Goal: Task Accomplishment & Management: Manage account settings

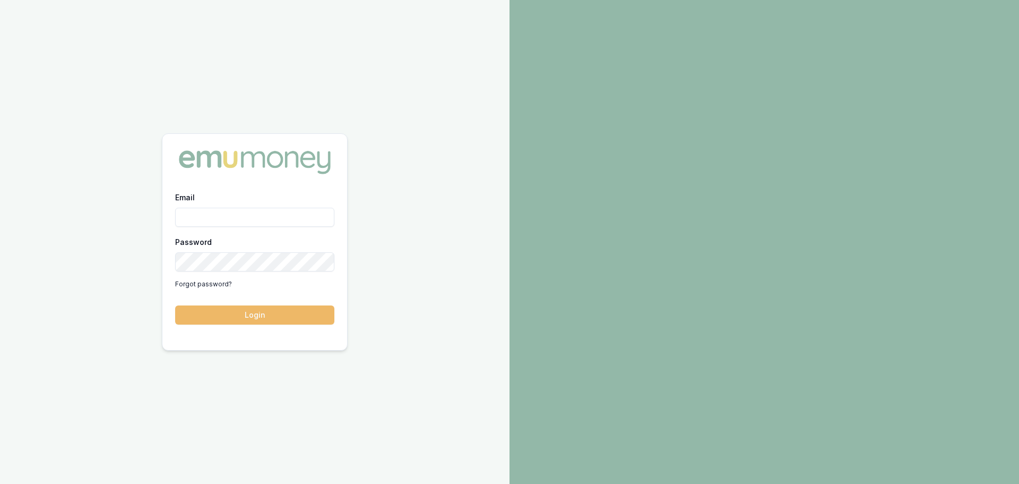
type input "jack.armstrong@emumoney.com.au"
click at [241, 307] on button "Login" at bounding box center [254, 314] width 159 height 19
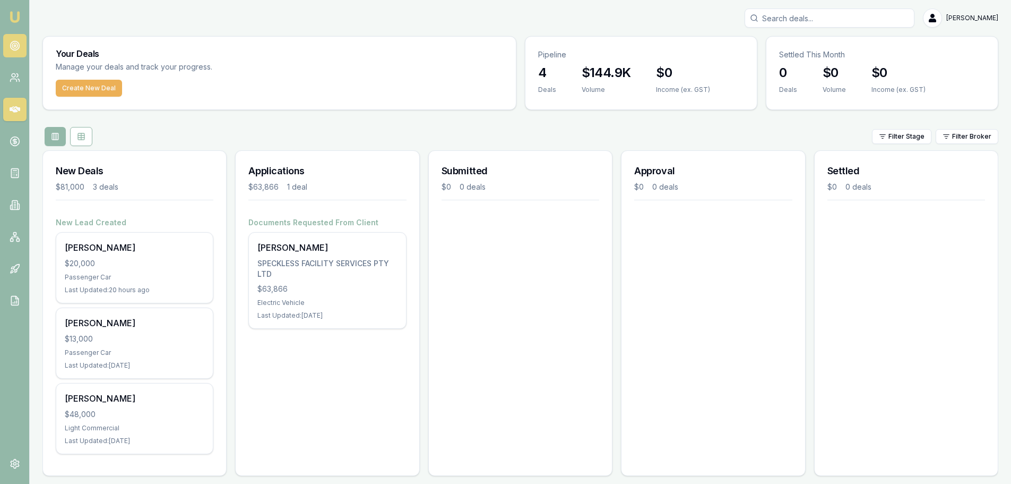
click at [10, 43] on icon at bounding box center [15, 45] width 11 height 11
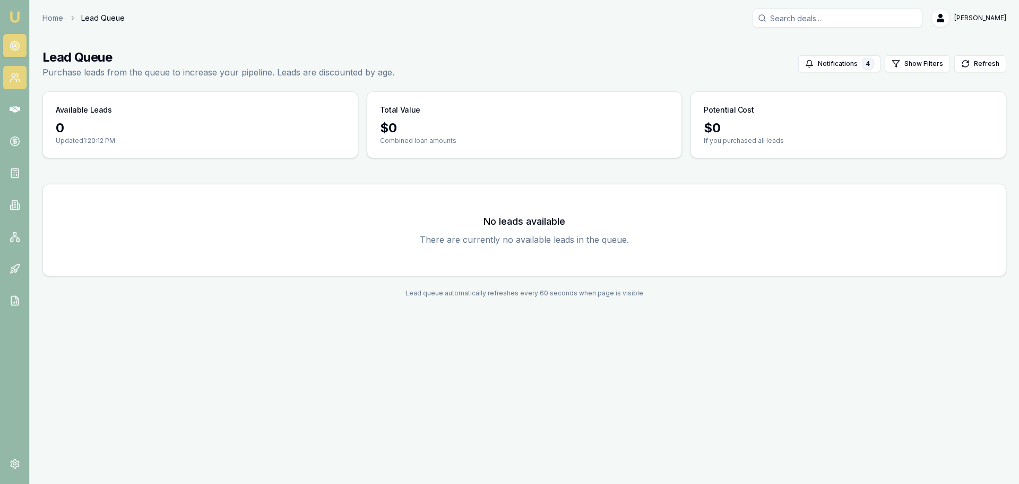
click at [16, 82] on icon at bounding box center [15, 77] width 11 height 11
click at [8, 106] on link at bounding box center [14, 109] width 23 height 23
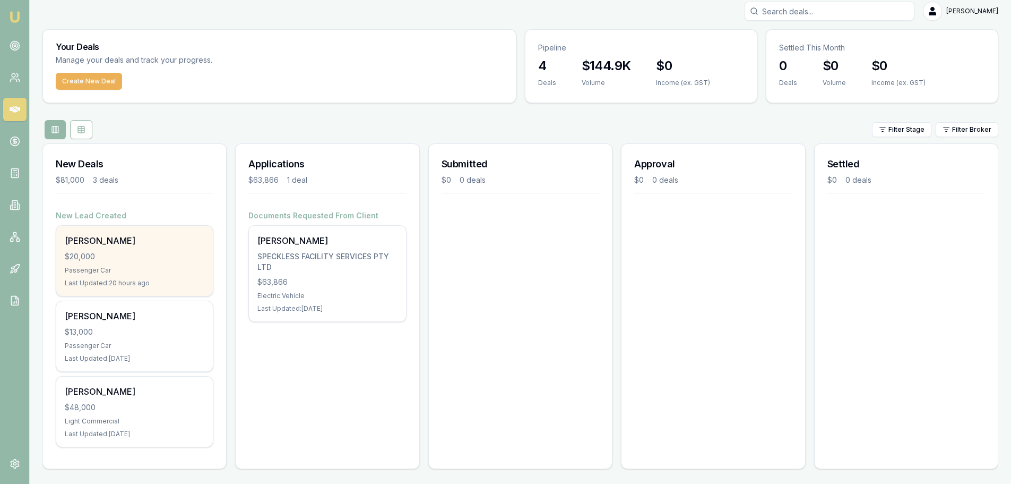
scroll to position [9, 0]
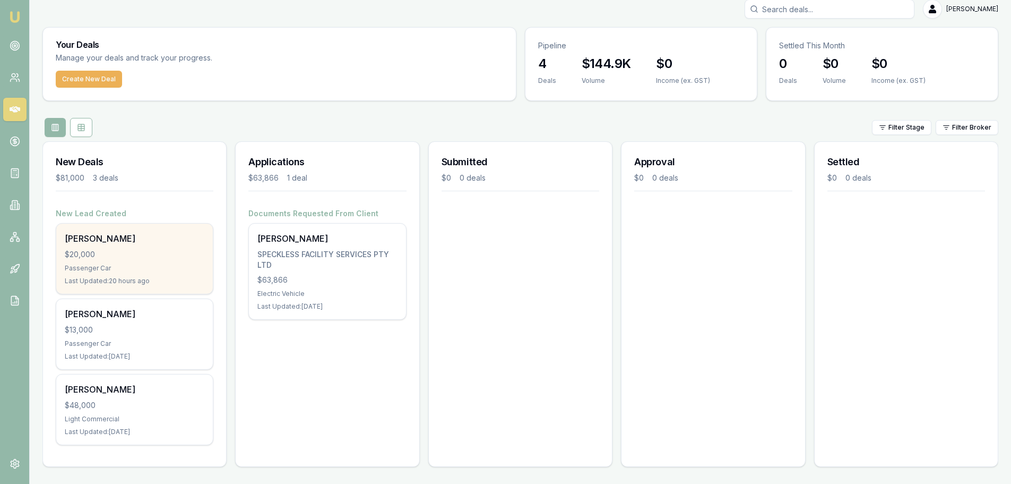
click at [120, 252] on div "$20,000" at bounding box center [135, 254] width 140 height 11
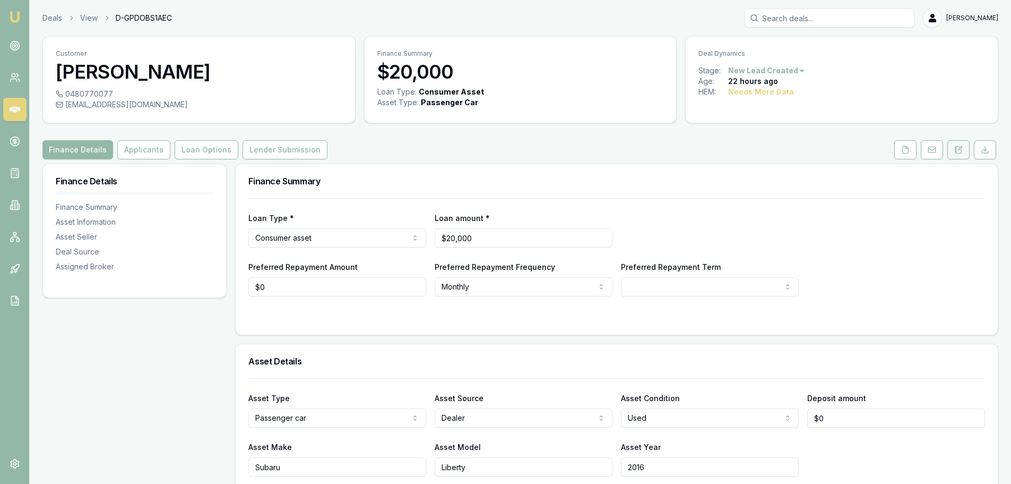
click at [955, 145] on button at bounding box center [959, 149] width 22 height 19
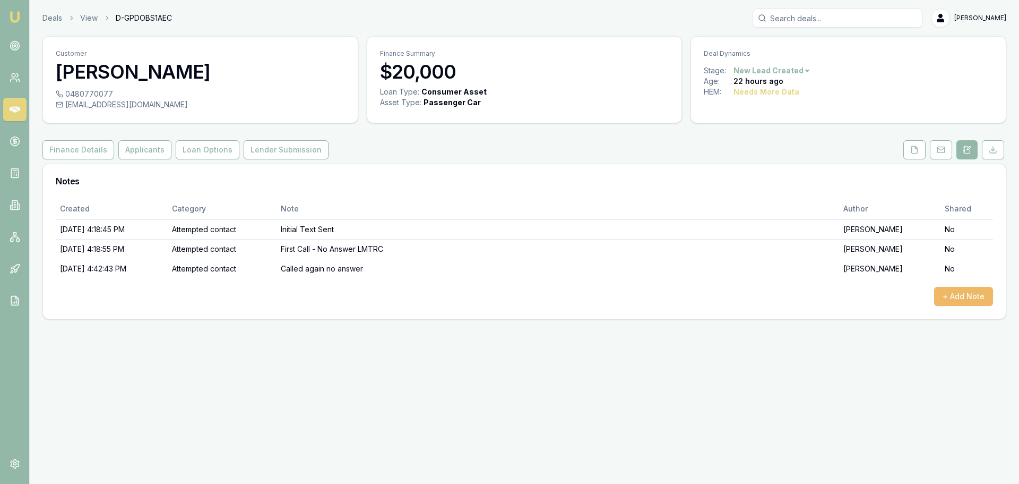
click at [950, 299] on button "+ Add Note" at bounding box center [963, 296] width 59 height 19
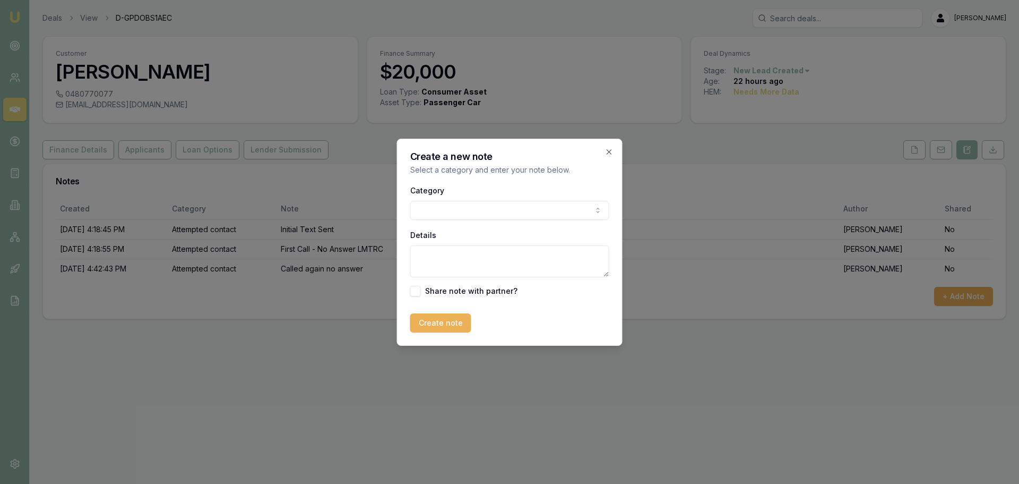
click at [525, 212] on body "Emu Broker Deals View D-GPDOBS1AEC [PERSON_NAME] Toggle Menu Customer [PERSON_N…" at bounding box center [509, 242] width 1019 height 484
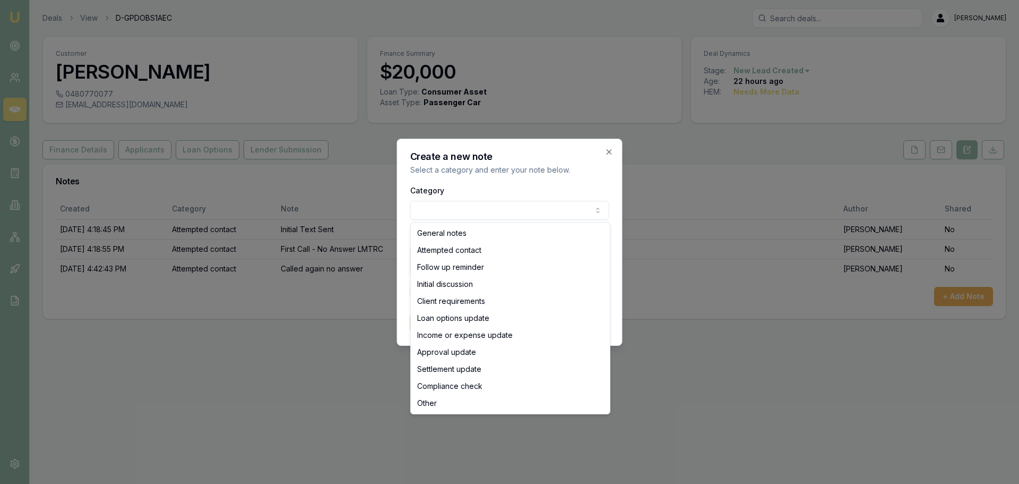
select select "ATTEMPTED_CONTACT"
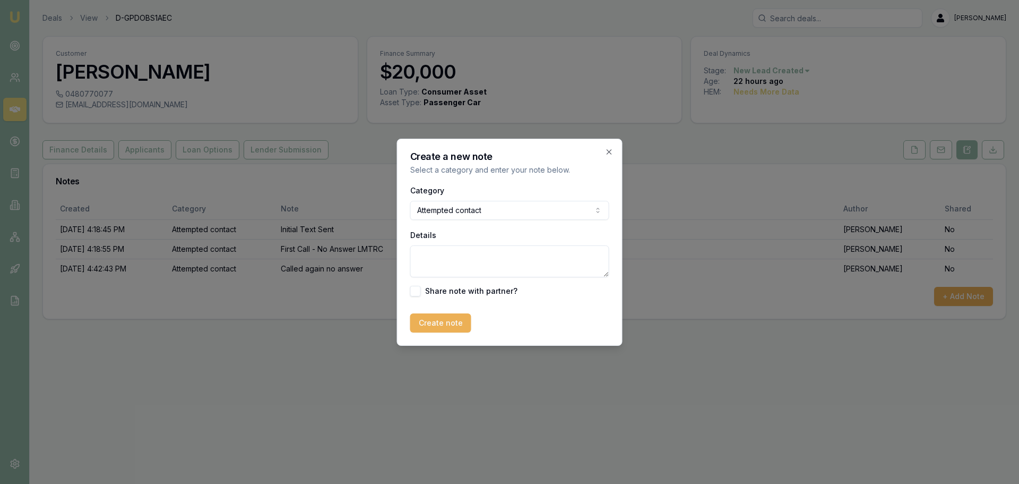
drag, startPoint x: 482, startPoint y: 268, endPoint x: 474, endPoint y: 256, distance: 13.8
click at [482, 268] on textarea "Details" at bounding box center [509, 261] width 199 height 32
type textarea "Called again - no answer"
click at [446, 325] on button "Create note" at bounding box center [440, 322] width 61 height 19
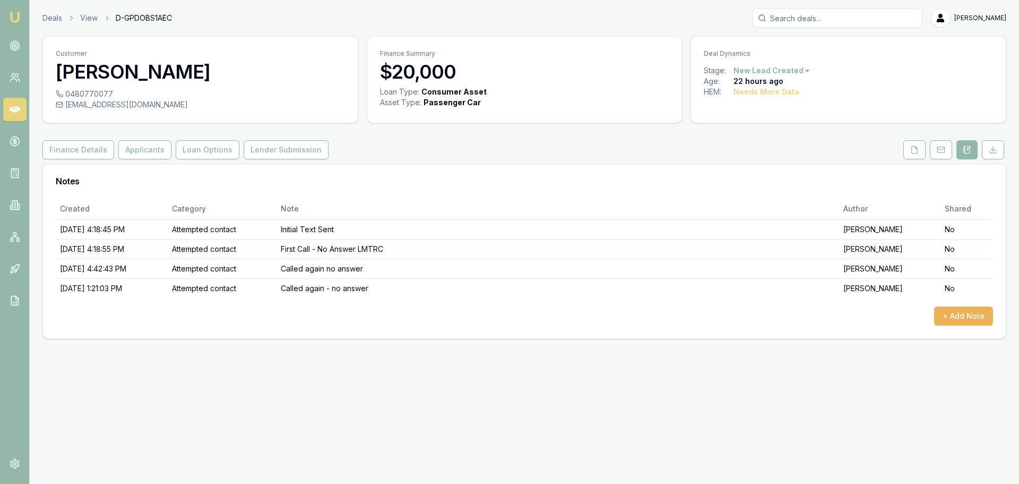
click at [458, 406] on div "Emu Broker Deals View D-GPDOBS1AEC Jack Armstrong Toggle Menu Customer Benjamin…" at bounding box center [509, 242] width 1019 height 484
click at [942, 317] on button "+ Add Note" at bounding box center [963, 315] width 59 height 19
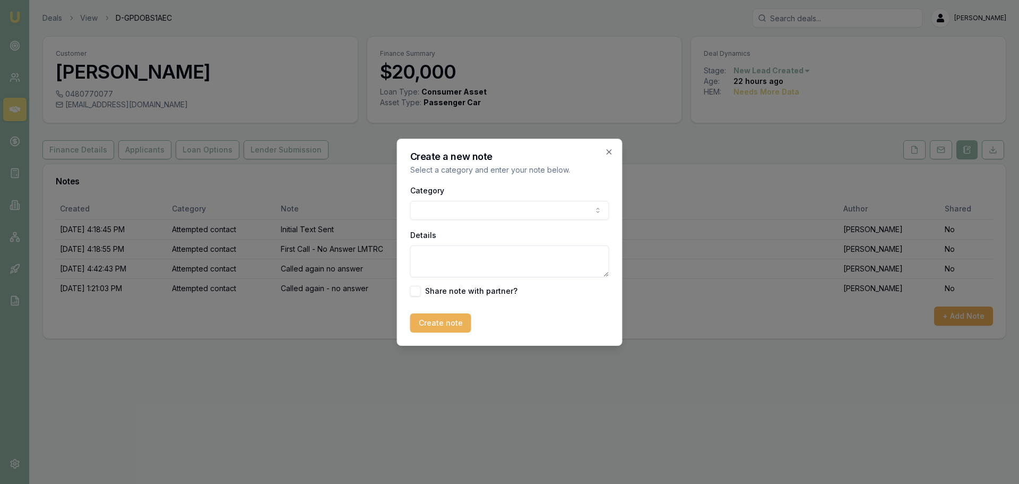
drag, startPoint x: 517, startPoint y: 202, endPoint x: 513, endPoint y: 208, distance: 6.9
click at [514, 206] on div "Category General notes Attempted contact Follow up reminder Initial discussion …" at bounding box center [509, 202] width 199 height 36
click at [508, 213] on body "Emu Broker Deals View D-GPDOBS1AEC Jack Armstrong Toggle Menu Customer Benjamin…" at bounding box center [509, 242] width 1019 height 484
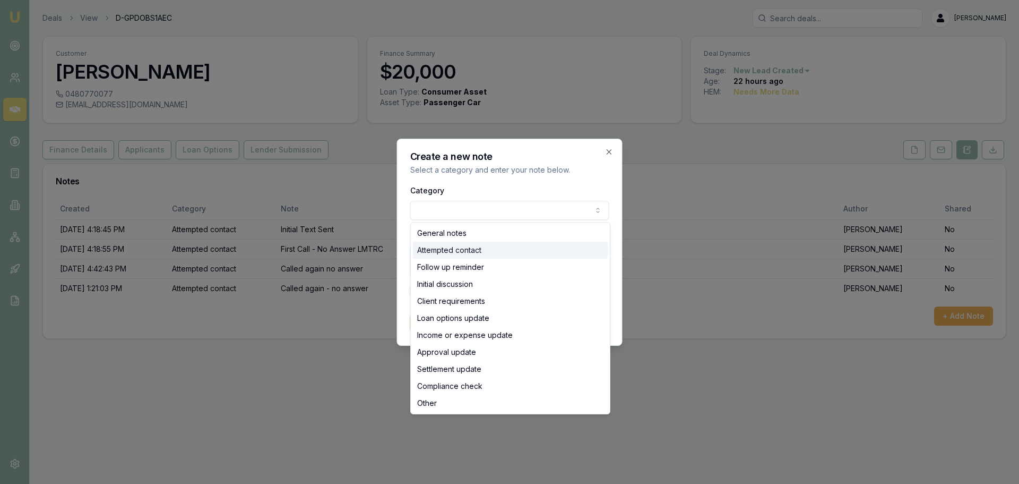
select select "ATTEMPTED_CONTACT"
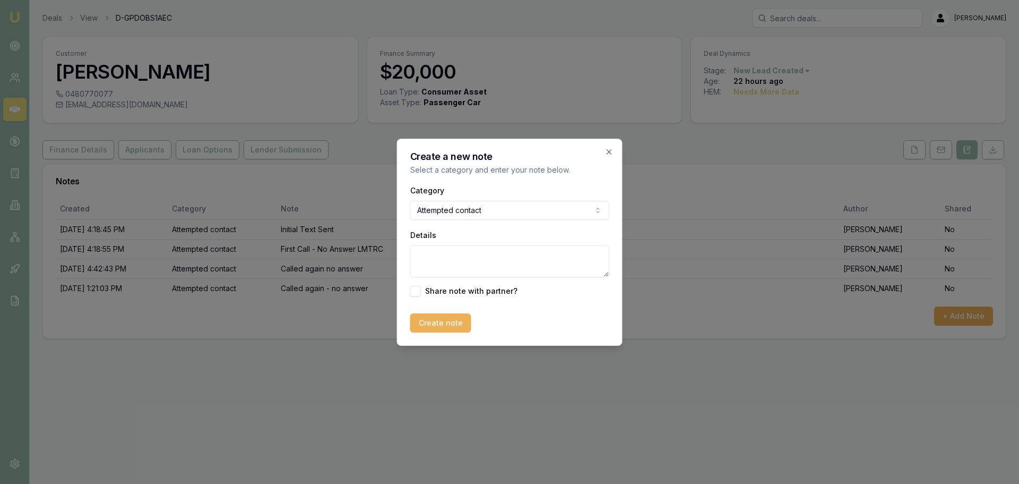
click at [466, 261] on textarea "Details" at bounding box center [509, 261] width 199 height 32
type textarea "Follow Up Text sent"
click at [444, 323] on button "Create note" at bounding box center [440, 322] width 61 height 19
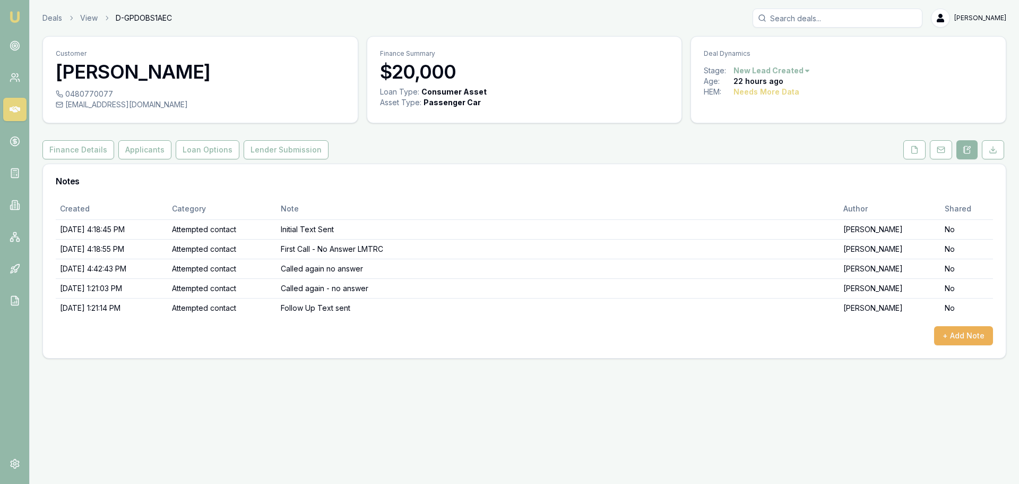
click at [541, 415] on div "Emu Broker Deals View D-GPDOBS1AEC Jack Armstrong Toggle Menu Customer Benjamin…" at bounding box center [509, 242] width 1019 height 484
click at [8, 113] on link at bounding box center [14, 109] width 23 height 23
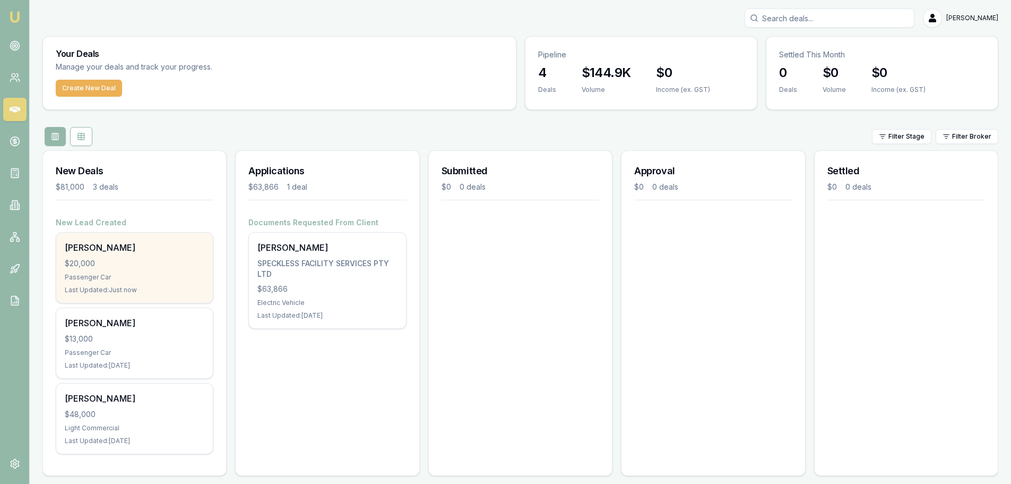
scroll to position [9, 0]
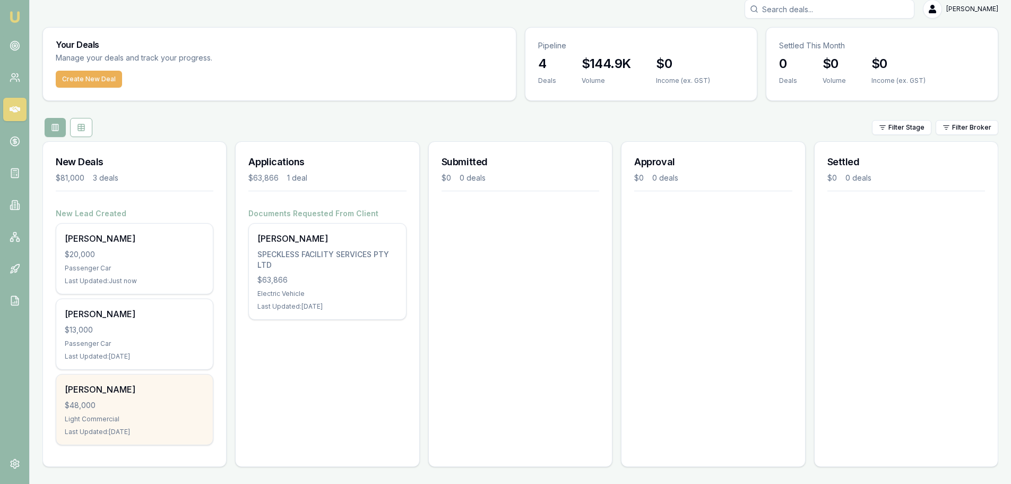
click at [142, 417] on div "Light Commercial" at bounding box center [135, 419] width 140 height 8
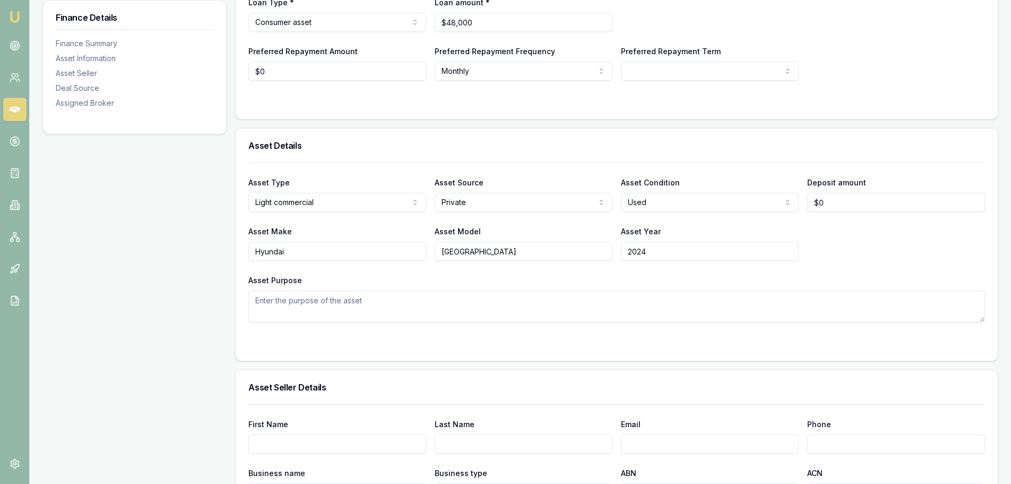
scroll to position [53, 0]
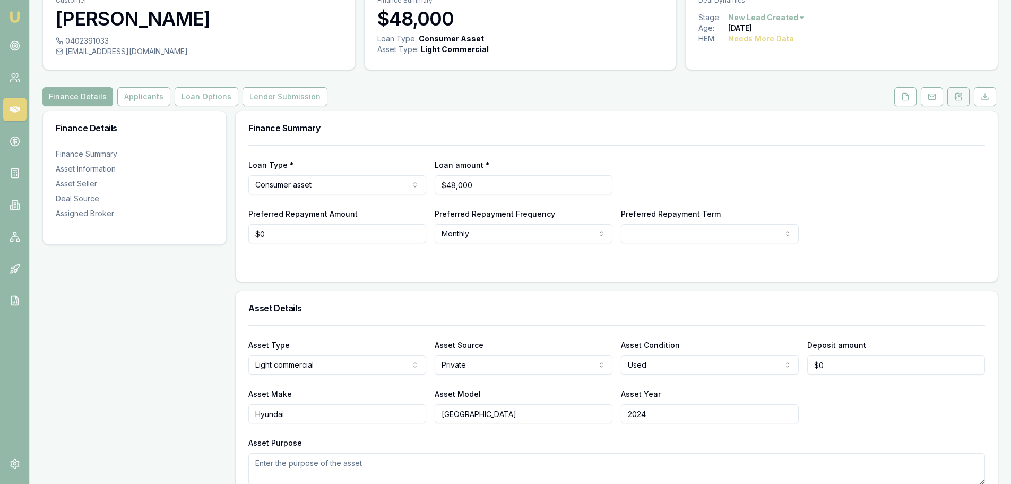
click at [960, 100] on icon at bounding box center [959, 96] width 6 height 7
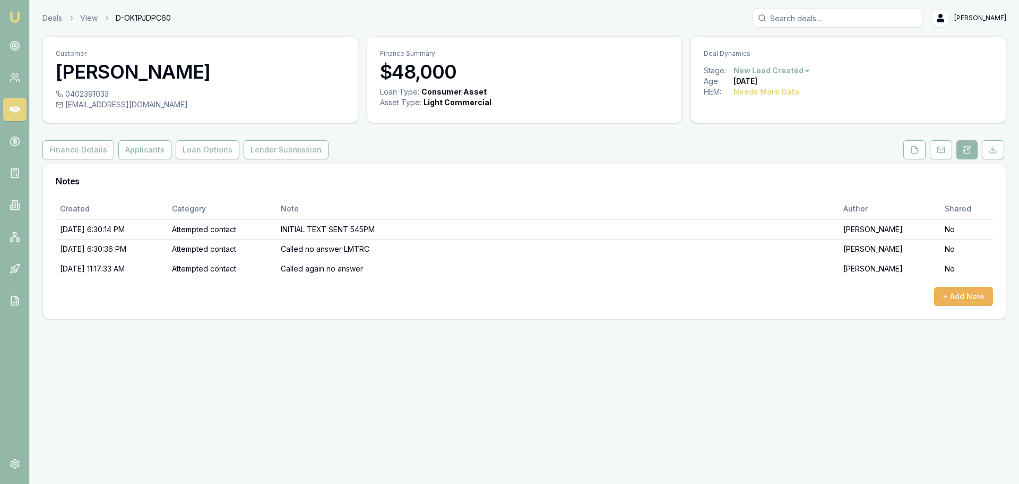
click at [946, 307] on div "Created Category Note Author Shared 8/27/2025, 6:30:14 PM Attempted contact INI…" at bounding box center [524, 258] width 963 height 121
click at [954, 293] on button "+ Add Note" at bounding box center [963, 296] width 59 height 19
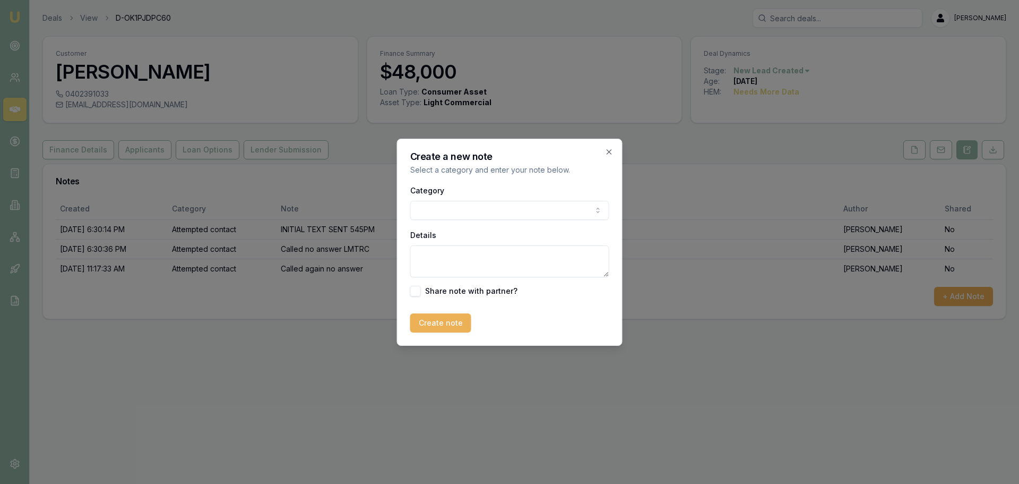
click at [457, 205] on body "Emu Broker Deals View D-OK1PJDPC60 Jack Armstrong Toggle Menu Customer Maxwell …" at bounding box center [509, 242] width 1019 height 484
click at [449, 260] on textarea "Details" at bounding box center [509, 261] width 199 height 32
type textarea "Called - Spoke to Max - he has decided that he cannot afford to buy a car at th…"
click at [441, 311] on form "Category General notes General notes Attempted contact Follow up reminder Initi…" at bounding box center [509, 258] width 199 height 149
click at [445, 317] on button "Create note" at bounding box center [440, 322] width 61 height 19
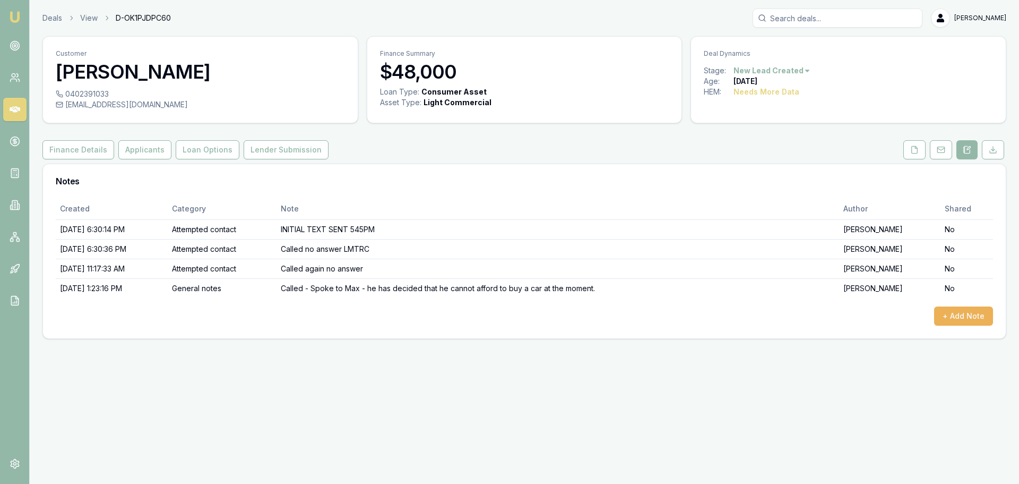
click at [667, 321] on div "+ Add Note" at bounding box center [525, 315] width 938 height 19
click at [775, 70] on html "Emu Broker Deals View D-OK1PJDPC60 Jack Armstrong Toggle Menu Customer Maxwell …" at bounding box center [509, 242] width 1019 height 484
click at [781, 163] on div "- Not Interested" at bounding box center [770, 157] width 63 height 17
click at [50, 13] on link "Deals" at bounding box center [52, 18] width 20 height 11
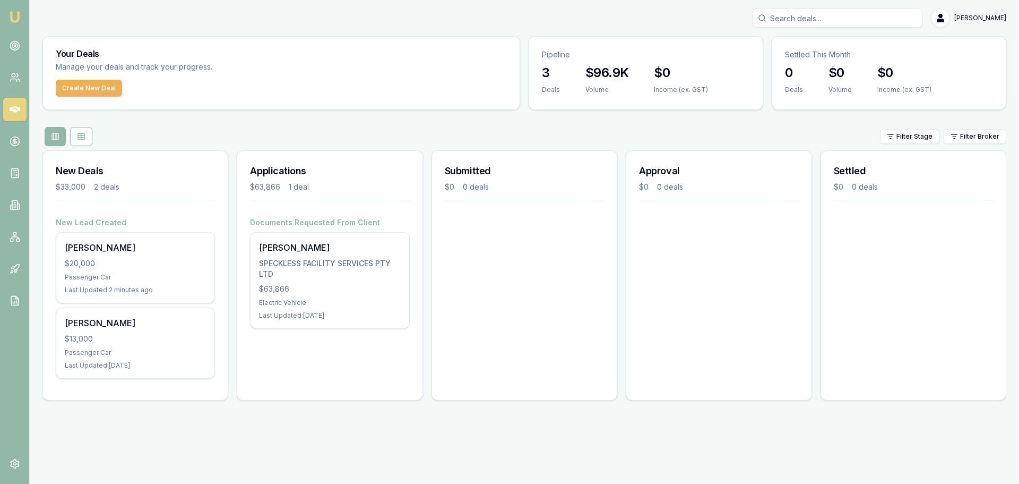
click at [354, 372] on div "Applications $63,866 1 deal Documents Requested From Client SHEHAN PUNCHINILAME…" at bounding box center [330, 275] width 186 height 250
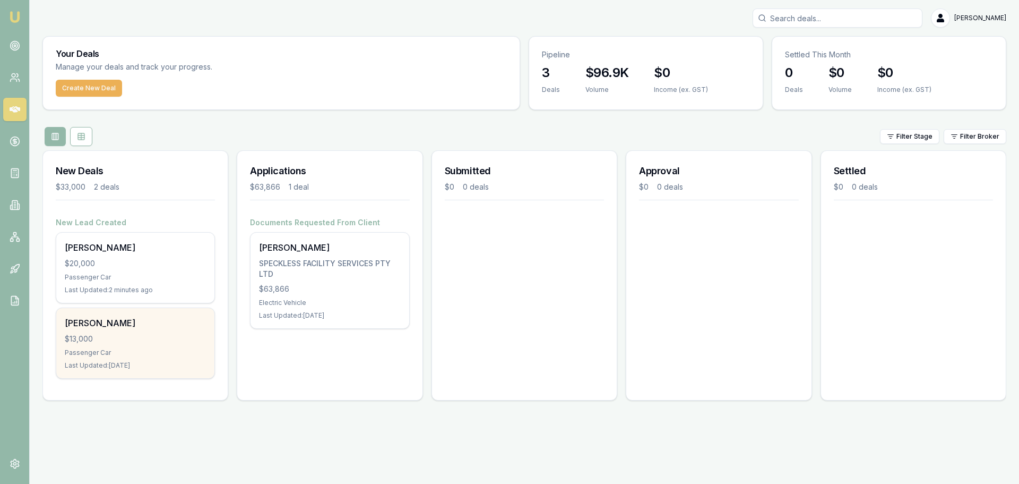
click at [143, 333] on div "$13,000" at bounding box center [135, 338] width 141 height 11
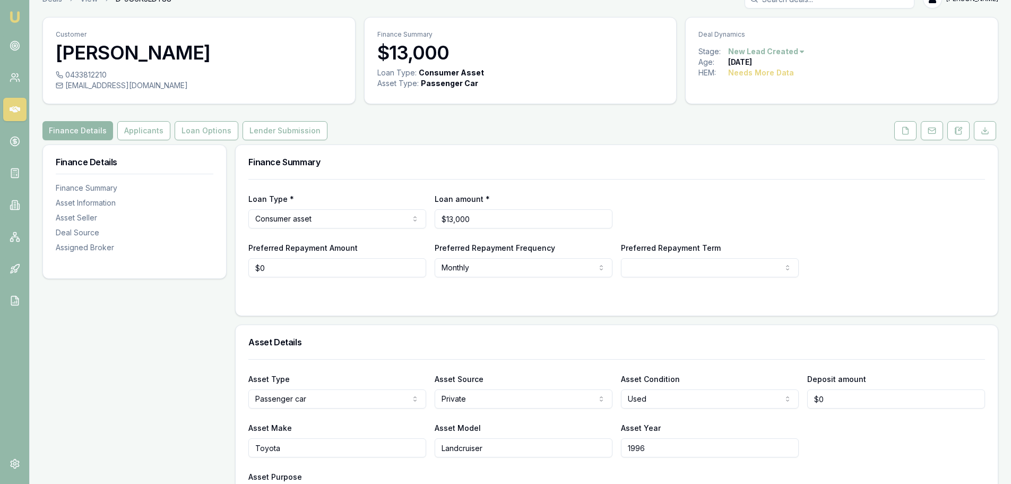
scroll to position [53, 0]
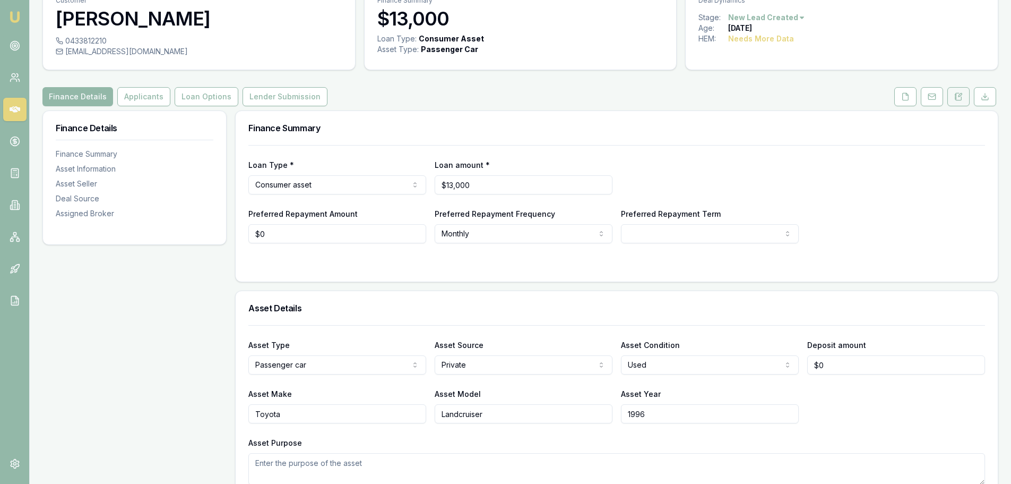
click at [957, 105] on button at bounding box center [959, 96] width 22 height 19
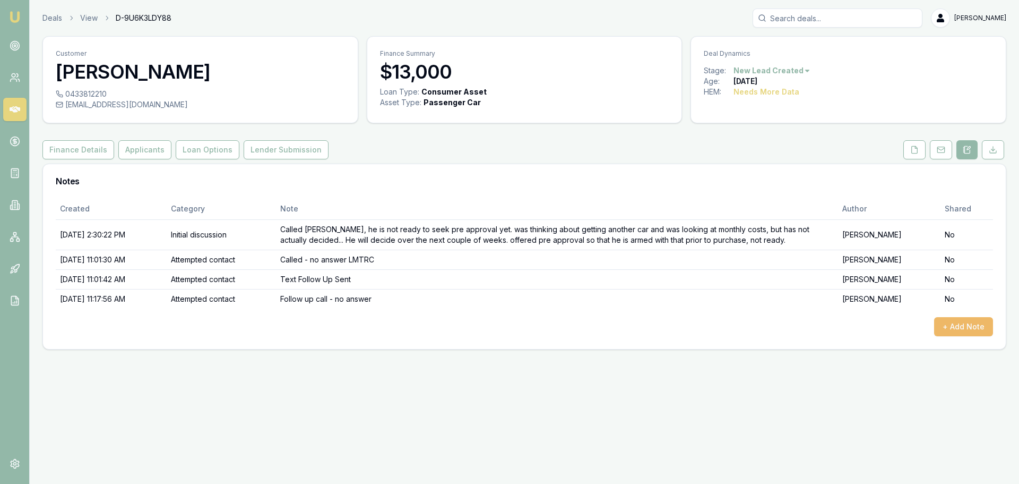
click at [948, 328] on button "+ Add Note" at bounding box center [963, 326] width 59 height 19
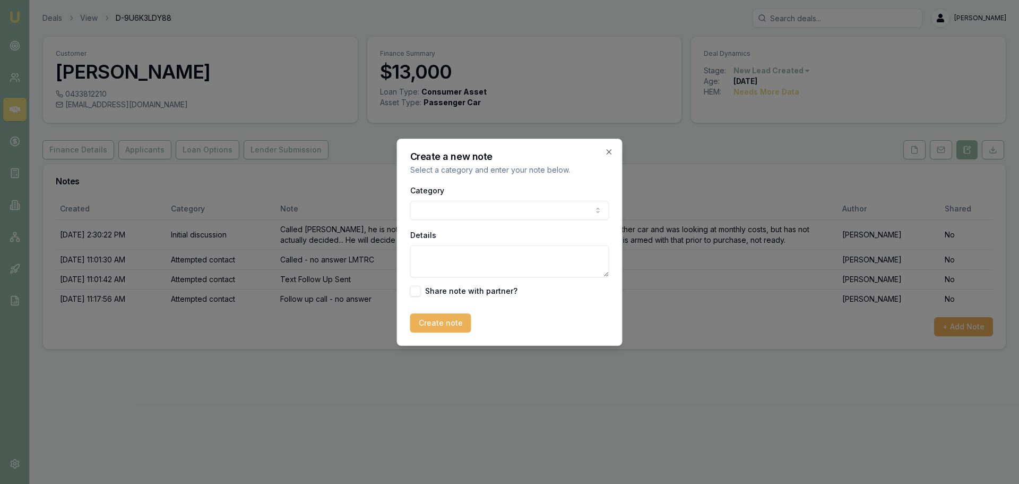
click at [458, 211] on body "Emu Broker Deals View D-9U6K3LDY88 [PERSON_NAME] Toggle Menu Customer [PERSON_N…" at bounding box center [509, 242] width 1019 height 484
click at [450, 255] on textarea "Details" at bounding box center [509, 261] width 199 height 32
type textarea "Spoke to Adison - he has decided that he is no longer interested"
click at [432, 323] on button "Create note" at bounding box center [440, 322] width 61 height 19
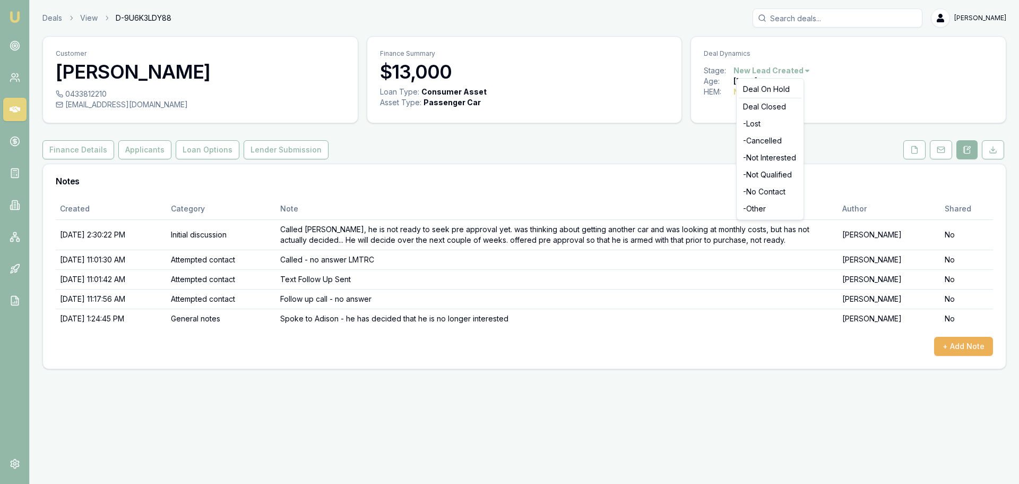
click at [803, 68] on html "Emu Broker Deals View D-9U6K3LDY88 Jack Armstrong Toggle Menu Customer adison h…" at bounding box center [509, 242] width 1019 height 484
click at [781, 158] on div "- Not Interested" at bounding box center [770, 157] width 63 height 17
click at [864, 372] on div "Deals View D-9U6K3LDY88 [PERSON_NAME] Toggle Menu Customer [PERSON_NAME] 043381…" at bounding box center [509, 188] width 1019 height 377
click at [48, 19] on link "Deals" at bounding box center [52, 18] width 20 height 11
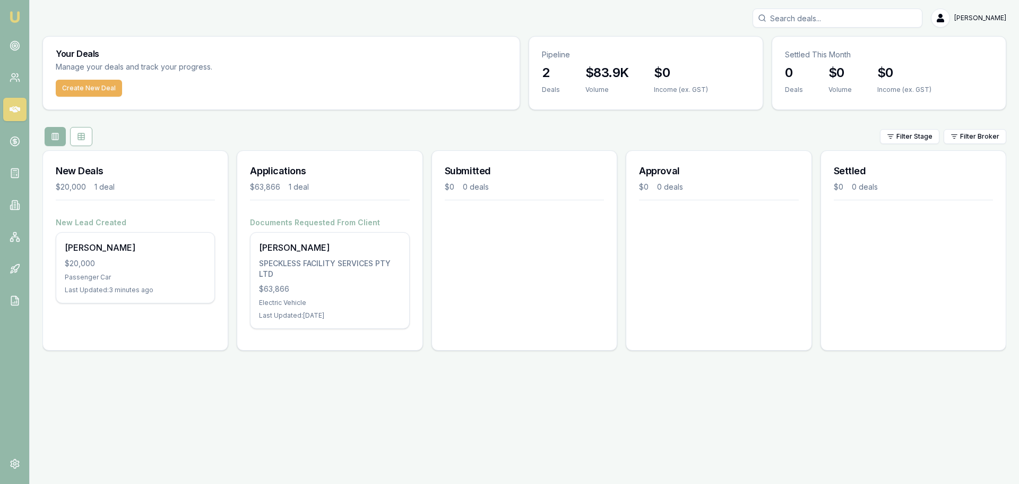
click at [229, 390] on div "Emu Broker [PERSON_NAME] Toggle Menu Your Deals Manage your deals and track you…" at bounding box center [509, 242] width 1019 height 484
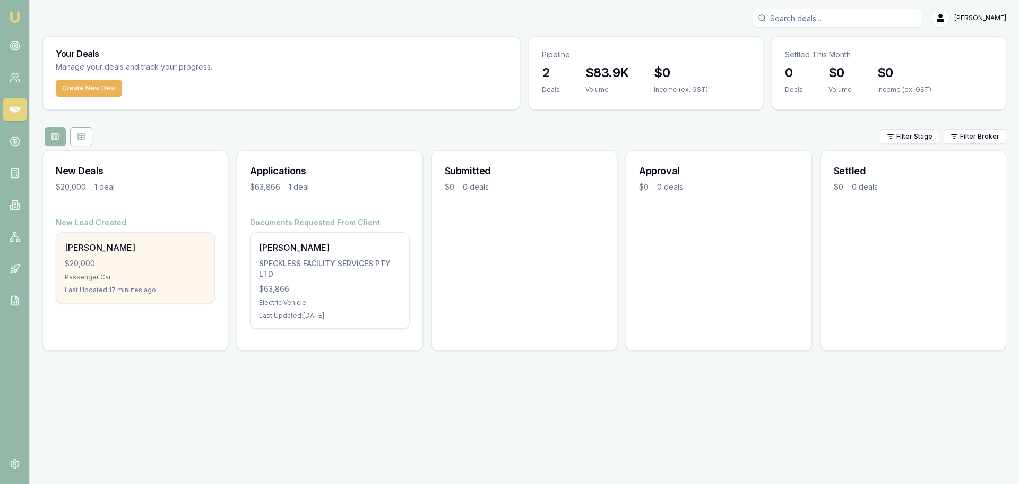
click at [138, 269] on div "Benjamin Cowley $20,000 Passenger Car Last Updated: 17 minutes ago" at bounding box center [135, 268] width 158 height 70
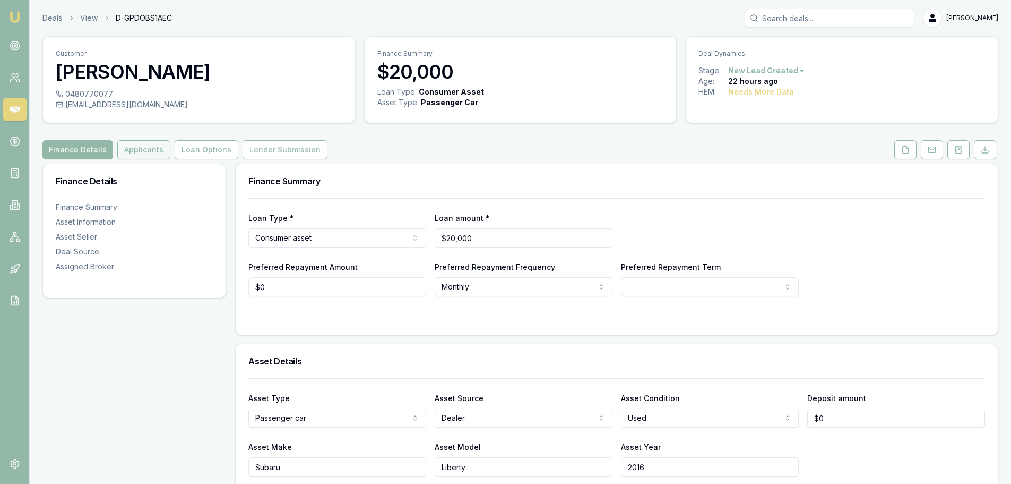
click at [134, 150] on button "Applicants" at bounding box center [143, 149] width 53 height 19
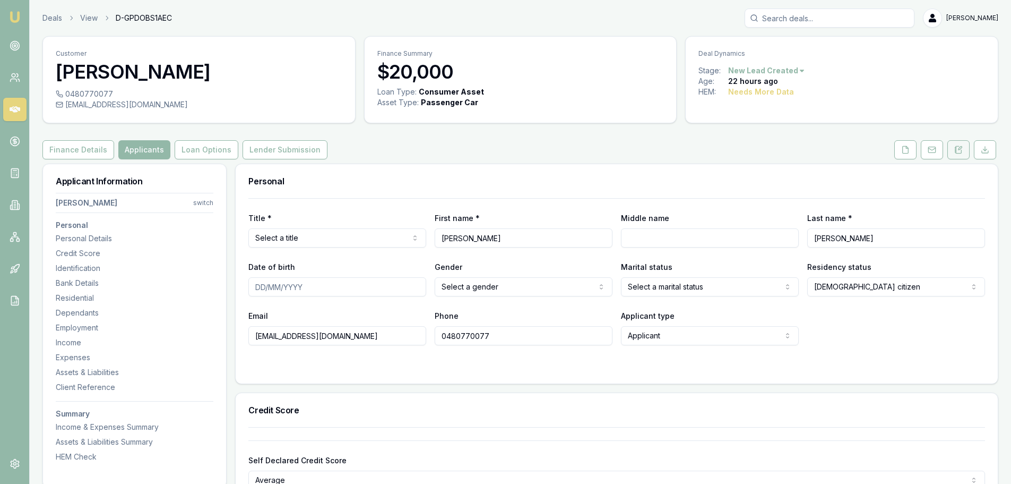
click at [962, 148] on icon at bounding box center [959, 149] width 8 height 8
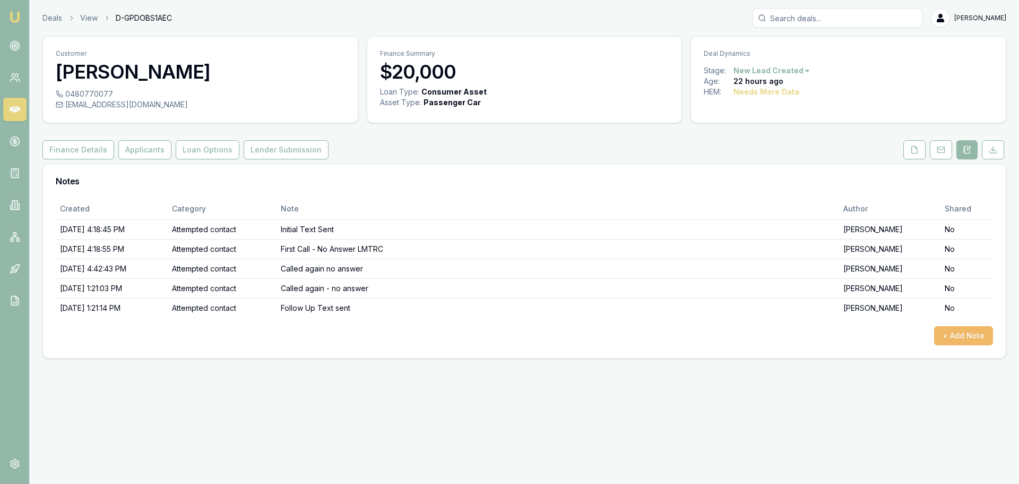
click at [973, 338] on button "+ Add Note" at bounding box center [963, 335] width 59 height 19
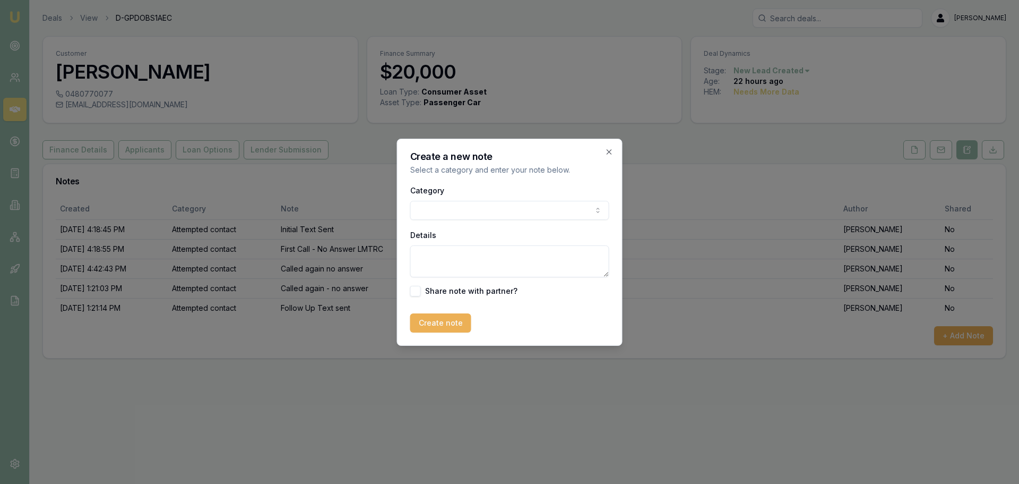
click at [453, 209] on body "Emu Broker Deals View D-GPDOBS1AEC Jack Armstrong Toggle Menu Customer Benjamin…" at bounding box center [509, 242] width 1019 height 484
click at [444, 254] on textarea "Details" at bounding box center [509, 261] width 199 height 32
type textarea "Text exchange - ben may be interested in getting a pre approval - has not found…"
click at [446, 325] on button "Create note" at bounding box center [440, 322] width 61 height 19
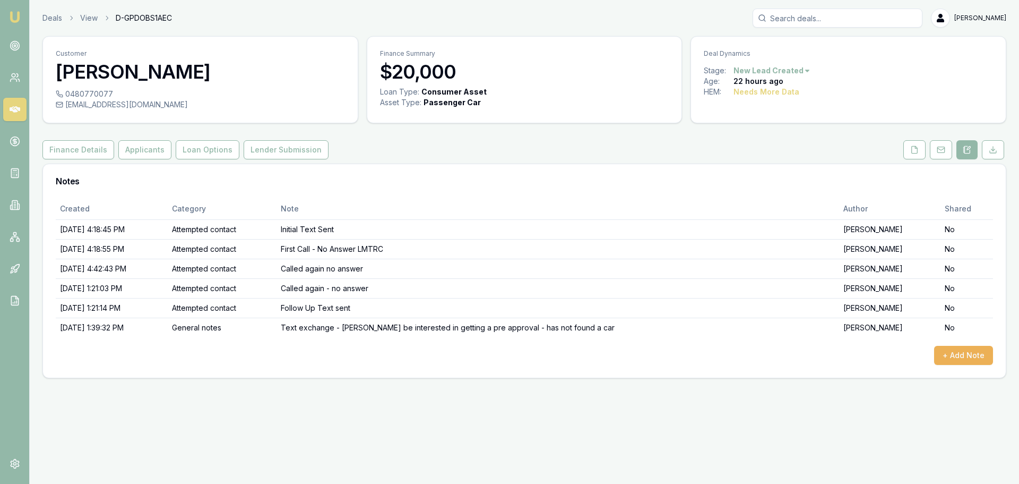
click at [570, 423] on div "Emu Broker Deals View D-GPDOBS1AEC Jack Armstrong Toggle Menu Customer Benjamin…" at bounding box center [509, 242] width 1019 height 484
click at [45, 21] on link "Deals" at bounding box center [52, 18] width 20 height 11
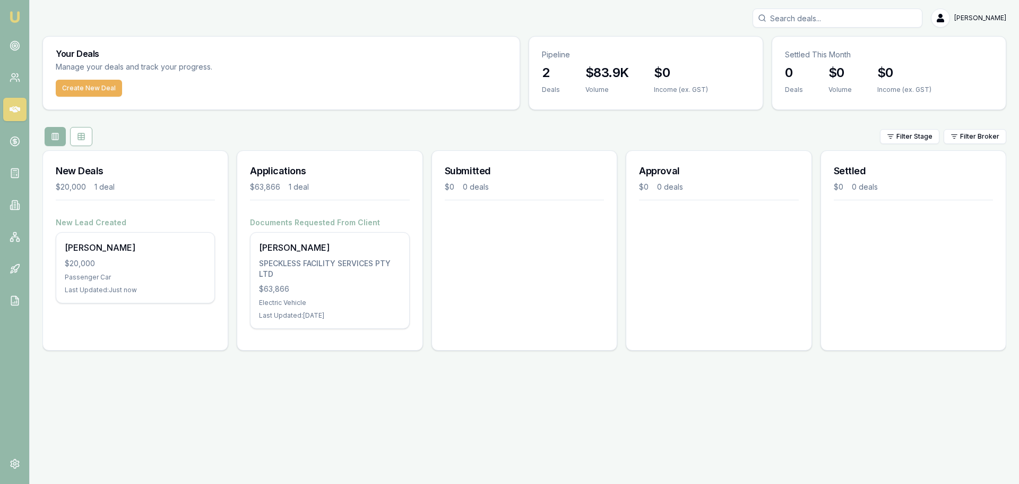
click at [479, 273] on div "Submitted $0 0 deals" at bounding box center [525, 250] width 186 height 200
click at [24, 39] on link at bounding box center [14, 45] width 23 height 23
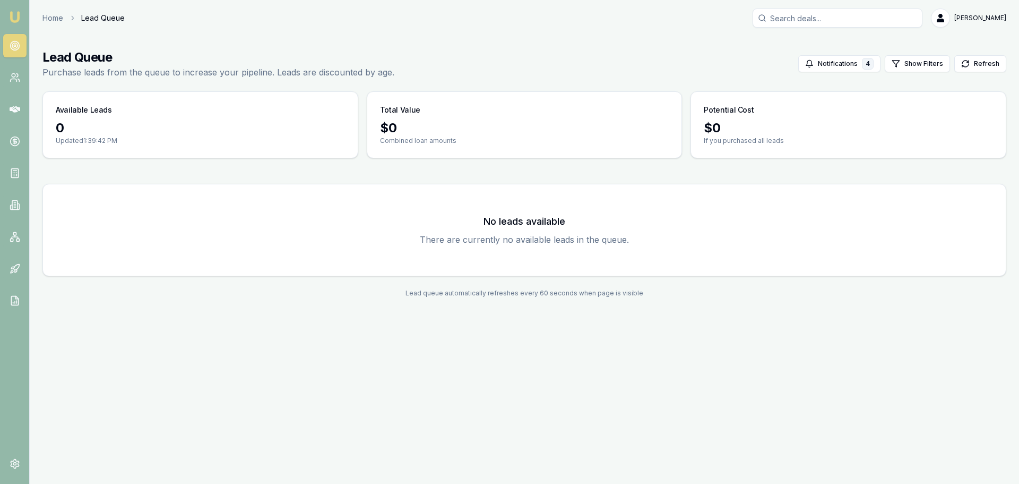
click at [275, 228] on h3 "No leads available" at bounding box center [525, 221] width 938 height 15
click at [47, 20] on link "Home" at bounding box center [52, 18] width 21 height 11
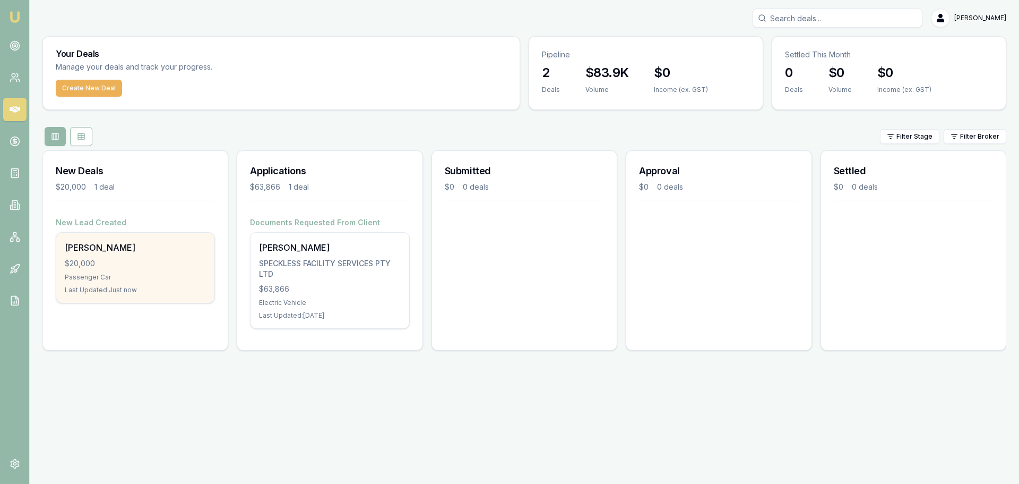
click at [153, 288] on div "Last Updated: Just now" at bounding box center [135, 290] width 141 height 8
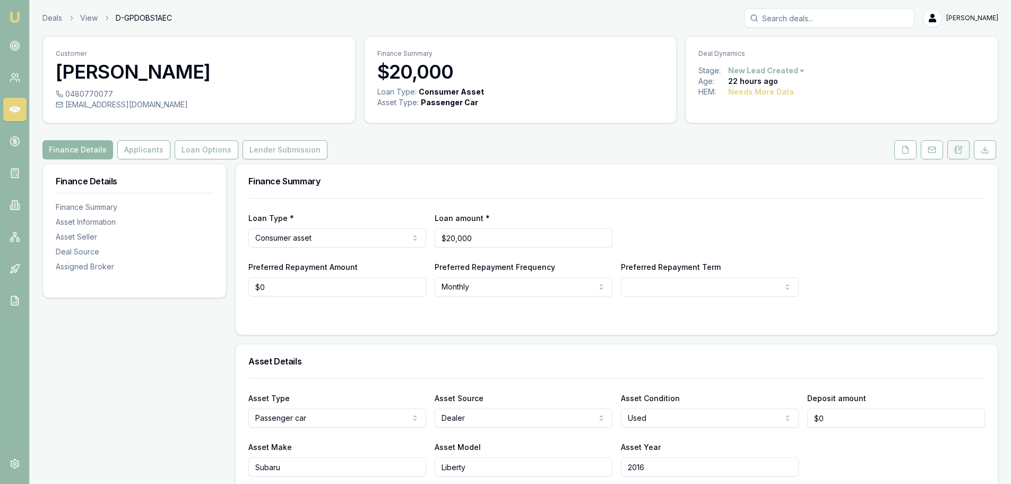
click at [957, 145] on button at bounding box center [959, 149] width 22 height 19
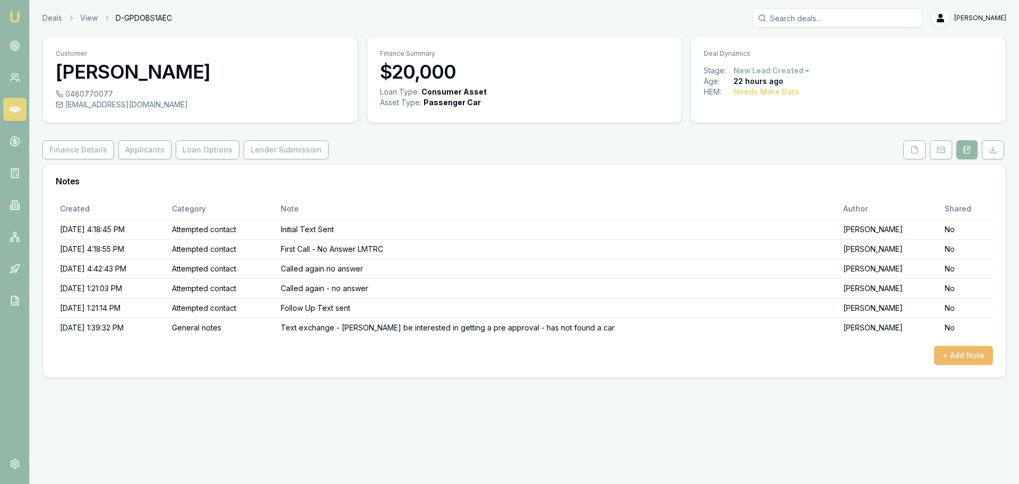
click at [955, 359] on button "+ Add Note" at bounding box center [963, 355] width 59 height 19
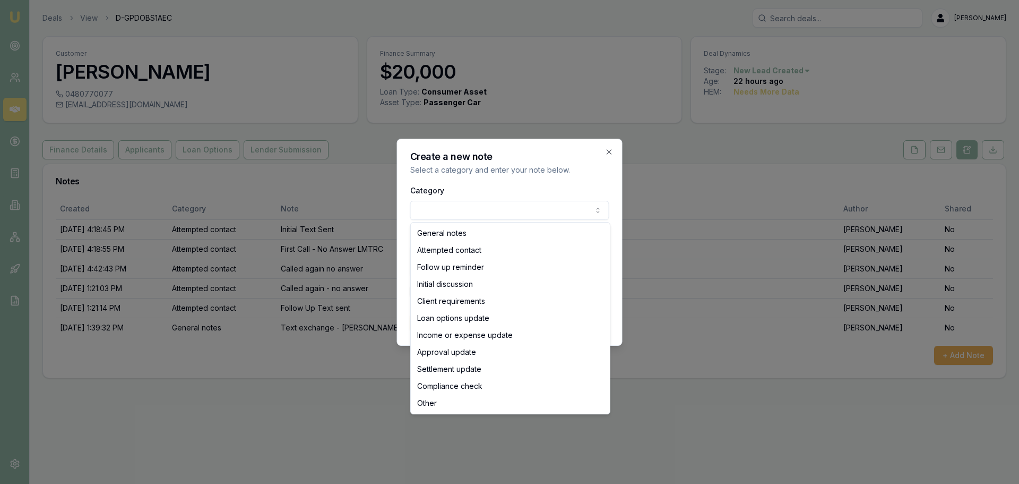
click at [451, 211] on body "Emu Broker Deals View D-GPDOBS1AEC Jack Armstrong Toggle Menu Customer Benjamin…" at bounding box center [509, 242] width 1019 height 484
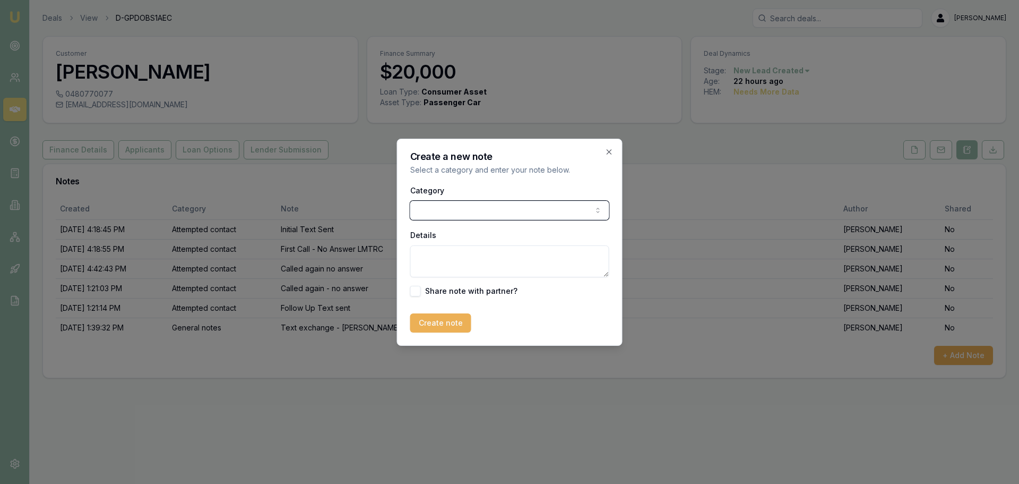
click at [478, 210] on body "Emu Broker Deals View D-GPDOBS1AEC Jack Armstrong Toggle Menu Customer Benjamin…" at bounding box center [509, 242] width 1019 height 484
click at [597, 209] on body "Emu Broker Deals View D-GPDOBS1AEC Jack Armstrong Toggle Menu Customer Benjamin…" at bounding box center [509, 242] width 1019 height 484
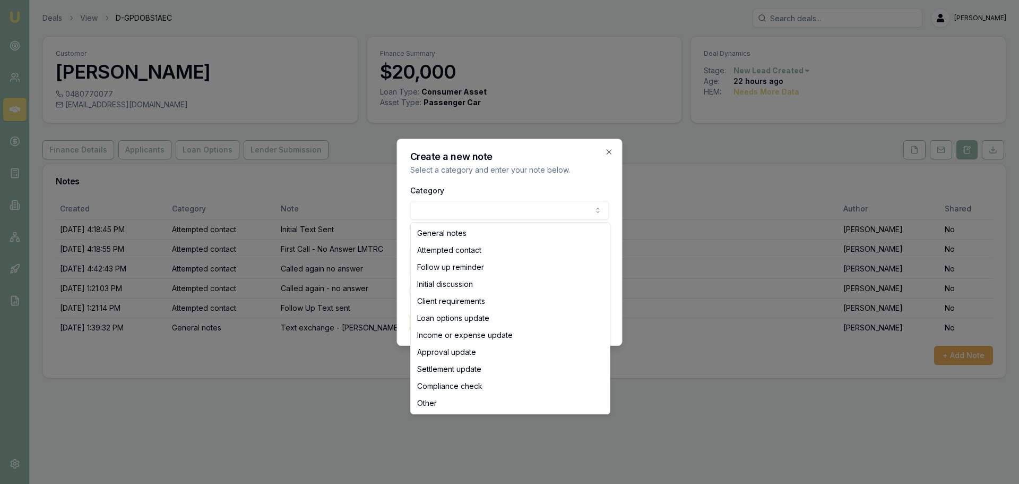
select select "FOLLOW_UP_REMINDER"
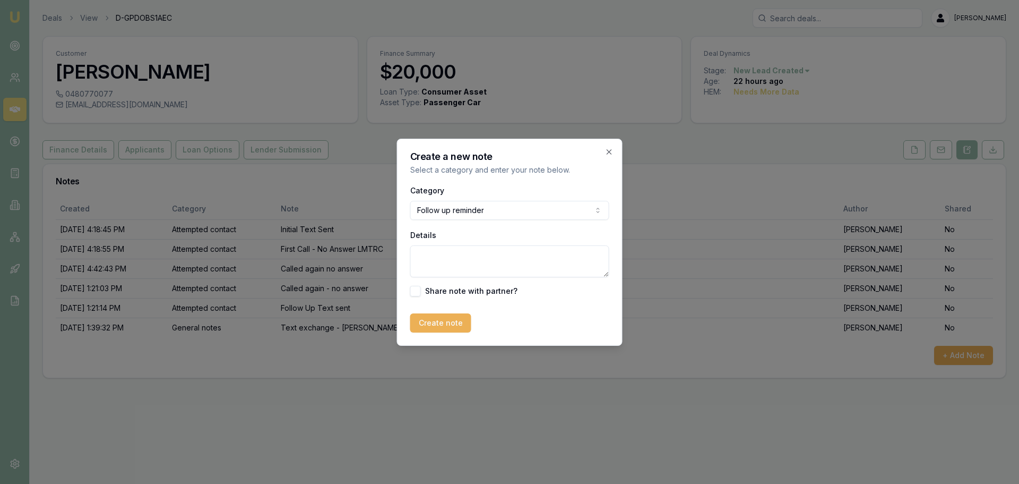
click at [454, 252] on textarea "Details" at bounding box center [509, 261] width 199 height 32
type textarea "Follow up Thursday"
click at [441, 327] on button "Create note" at bounding box center [440, 322] width 61 height 19
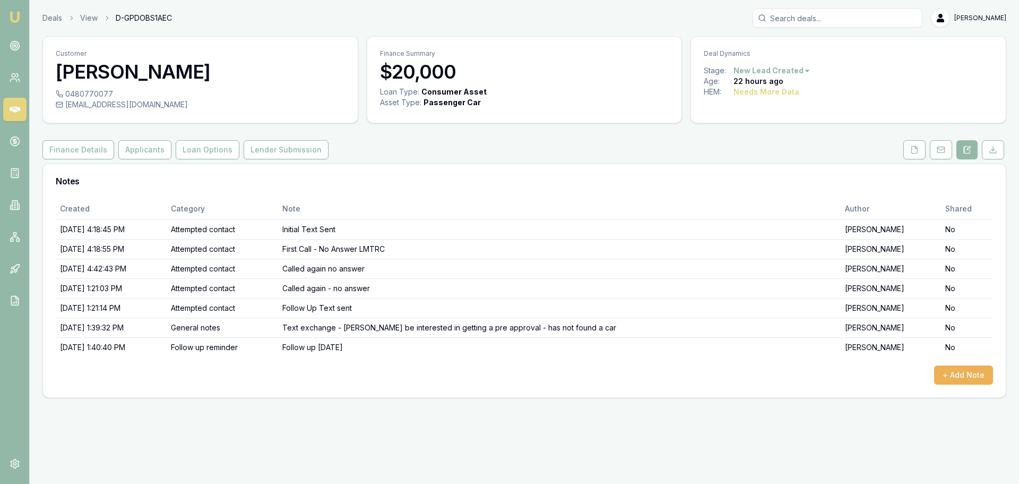
click at [449, 380] on div "+ Add Note" at bounding box center [525, 374] width 938 height 19
click at [940, 150] on icon at bounding box center [941, 149] width 8 height 8
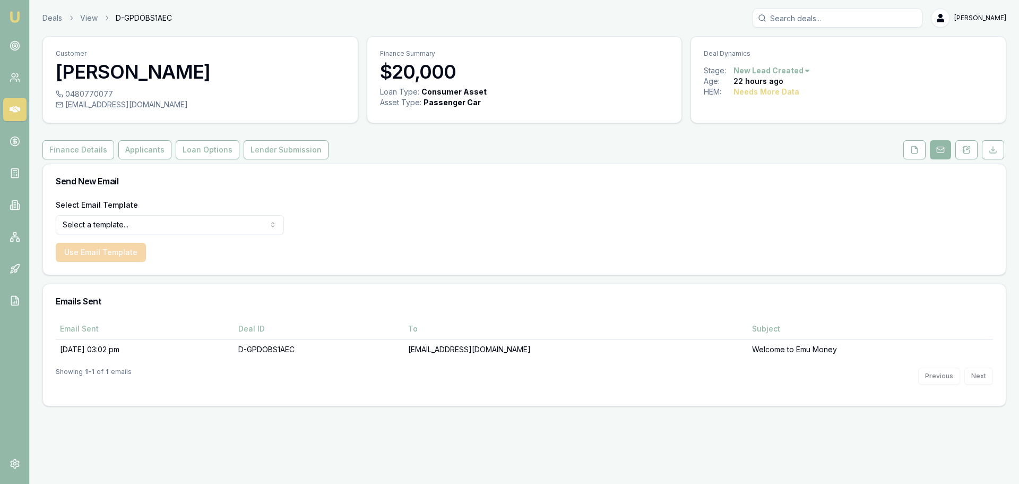
click at [231, 228] on html "Emu Broker Deals View D-GPDOBS1AEC Jack Armstrong Toggle Menu Customer Benjamin…" at bounding box center [509, 242] width 1019 height 484
click at [365, 251] on html "Emu Broker Deals View D-GPDOBS1AEC Jack Armstrong Toggle Menu Customer Benjamin…" at bounding box center [509, 242] width 1019 height 484
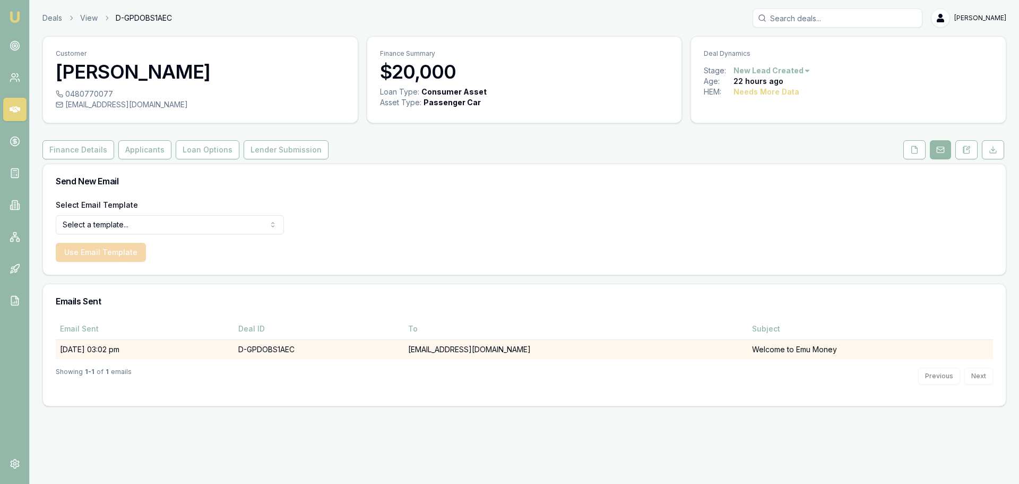
click at [768, 350] on td "Welcome to Emu Money" at bounding box center [870, 349] width 245 height 20
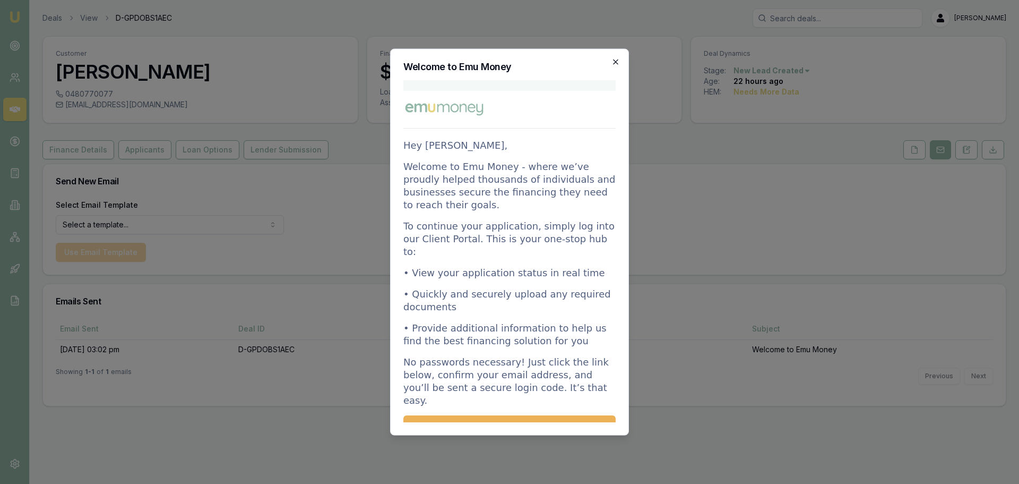
click at [616, 62] on icon "button" at bounding box center [615, 61] width 5 height 5
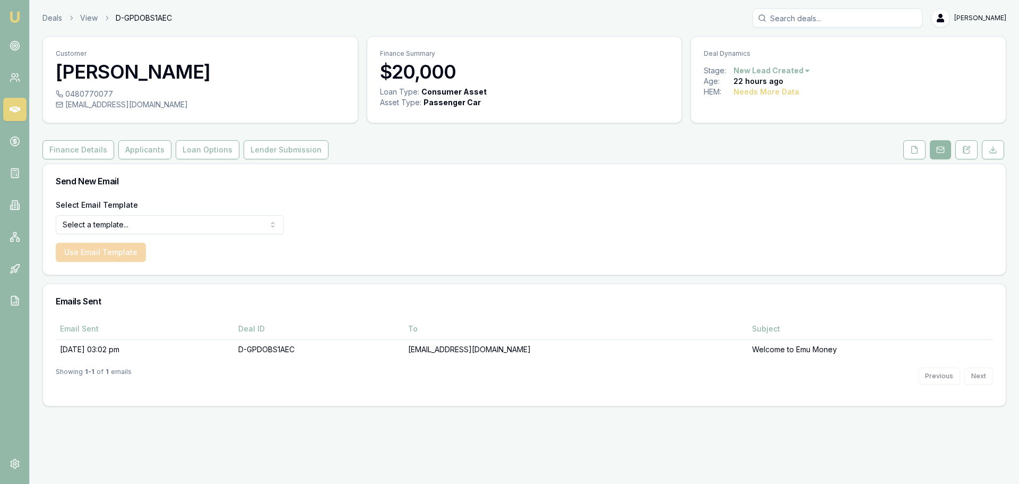
click at [429, 226] on div "Select Email Template Select a template... Dealer Tax Invoice Document Request …" at bounding box center [524, 236] width 963 height 76
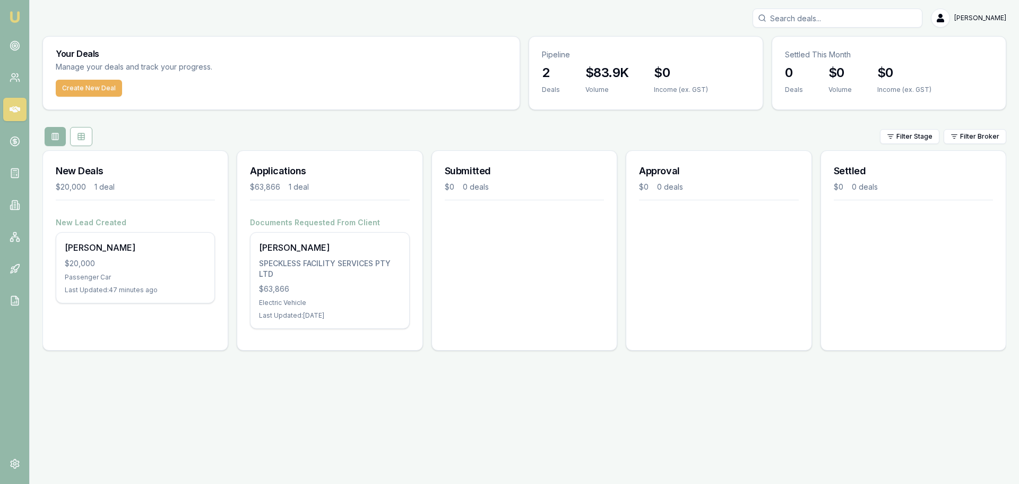
drag, startPoint x: 211, startPoint y: 397, endPoint x: 264, endPoint y: 356, distance: 67.0
click at [211, 397] on div "Emu Broker [PERSON_NAME] Toggle Menu Your Deals Manage your deals and track you…" at bounding box center [509, 242] width 1019 height 484
click at [10, 44] on icon at bounding box center [15, 45] width 11 height 11
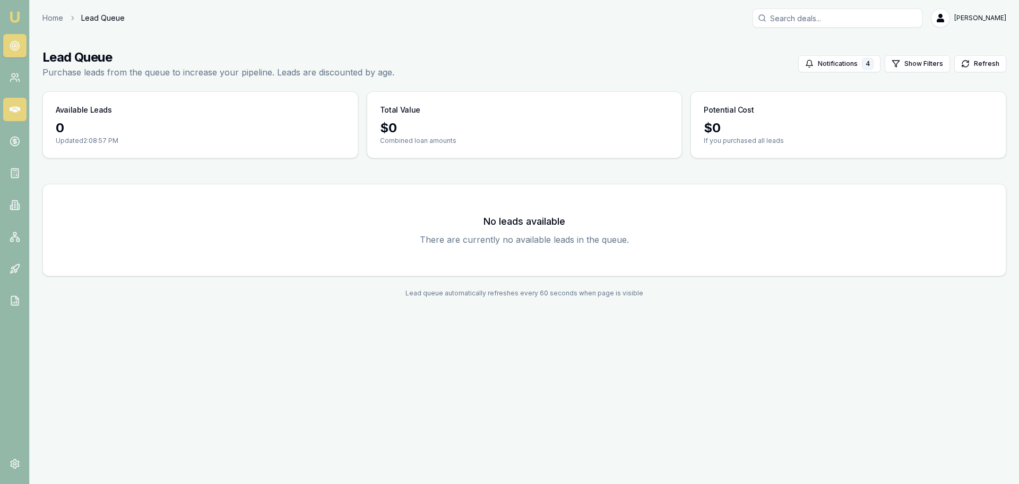
click at [17, 111] on icon at bounding box center [15, 109] width 11 height 6
